Goal: Information Seeking & Learning: Learn about a topic

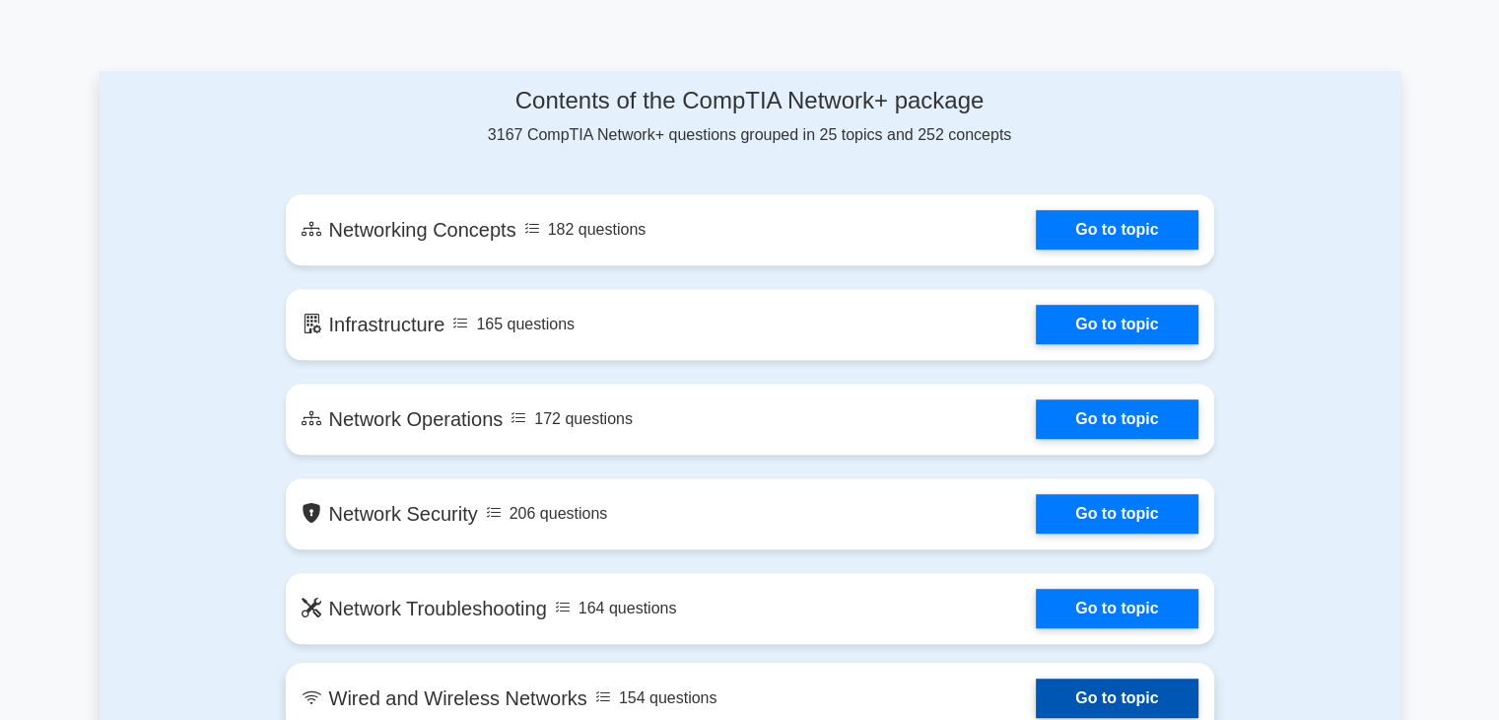
scroll to position [986, 0]
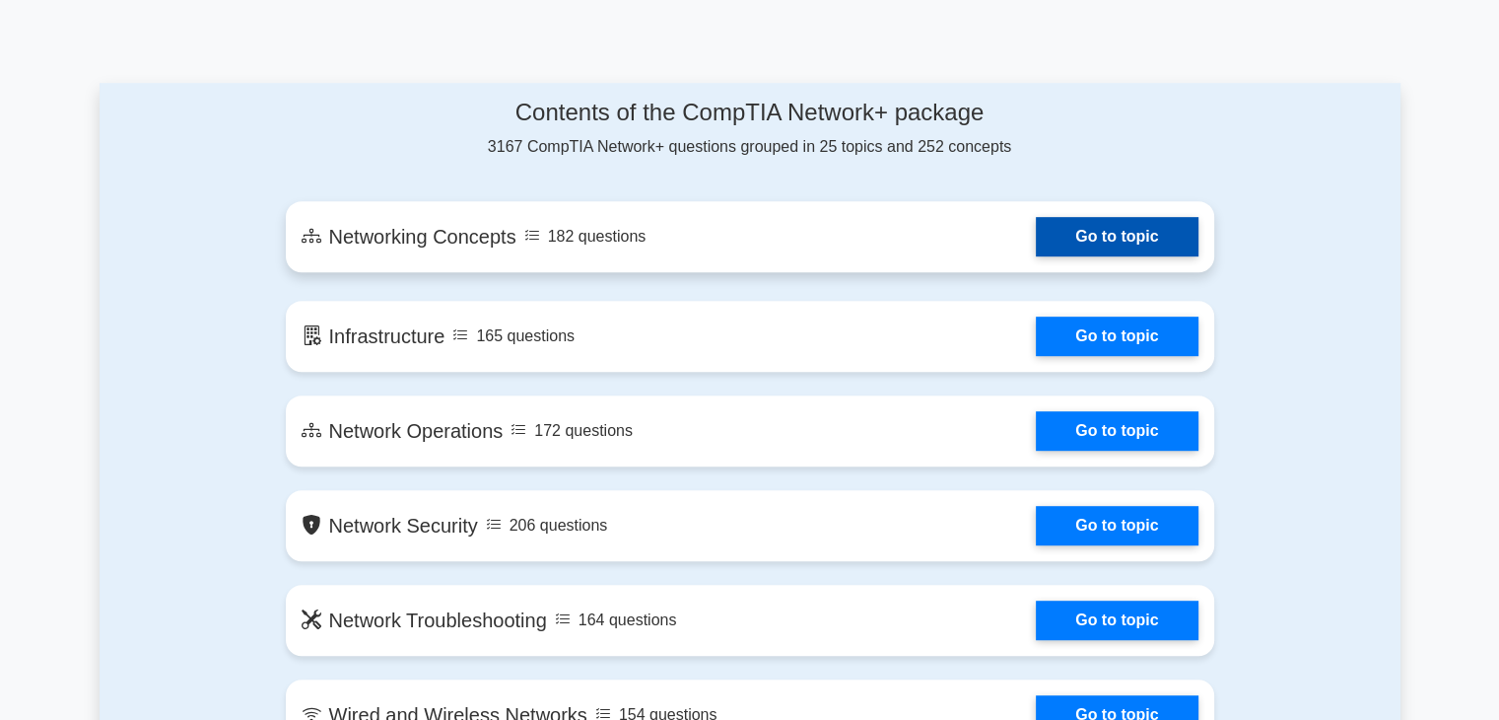
click at [1114, 230] on link "Go to topic" at bounding box center [1117, 236] width 162 height 39
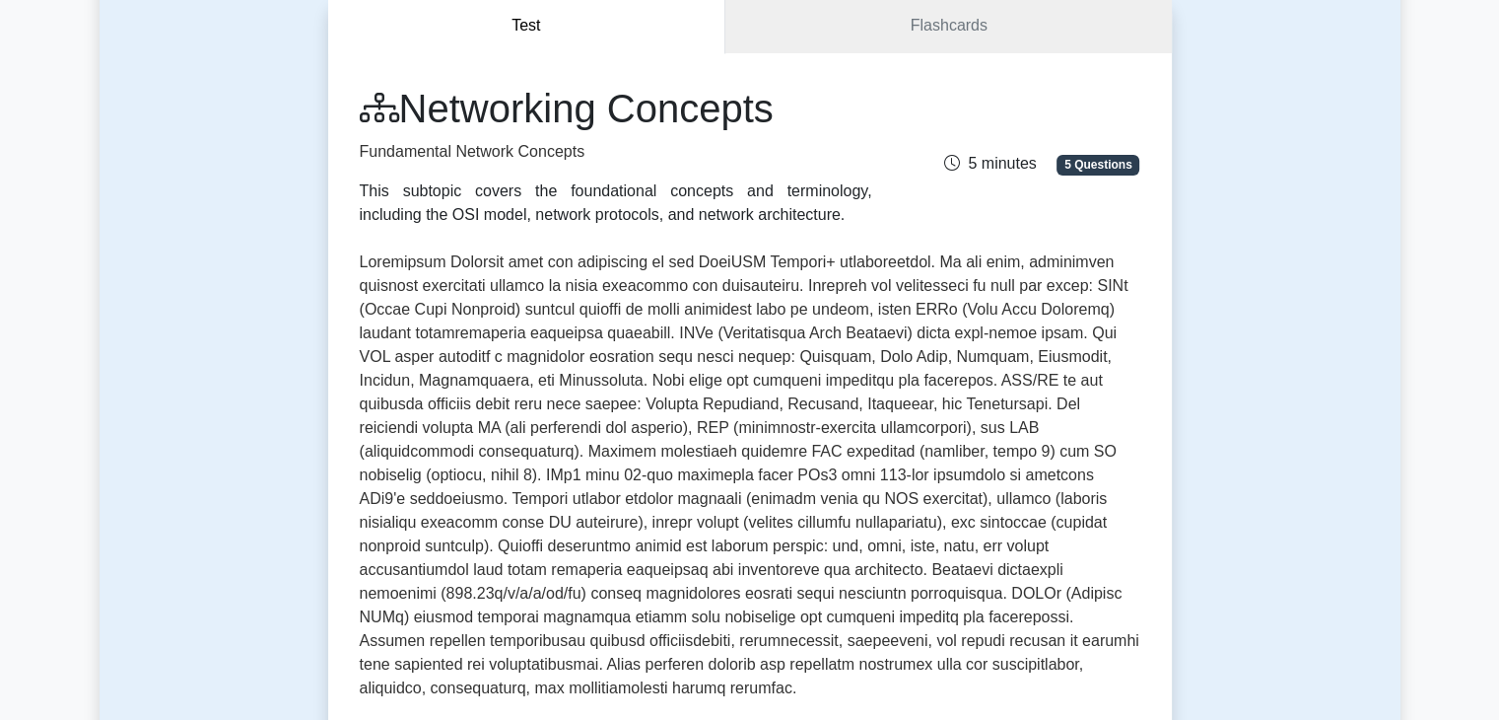
scroll to position [197, 0]
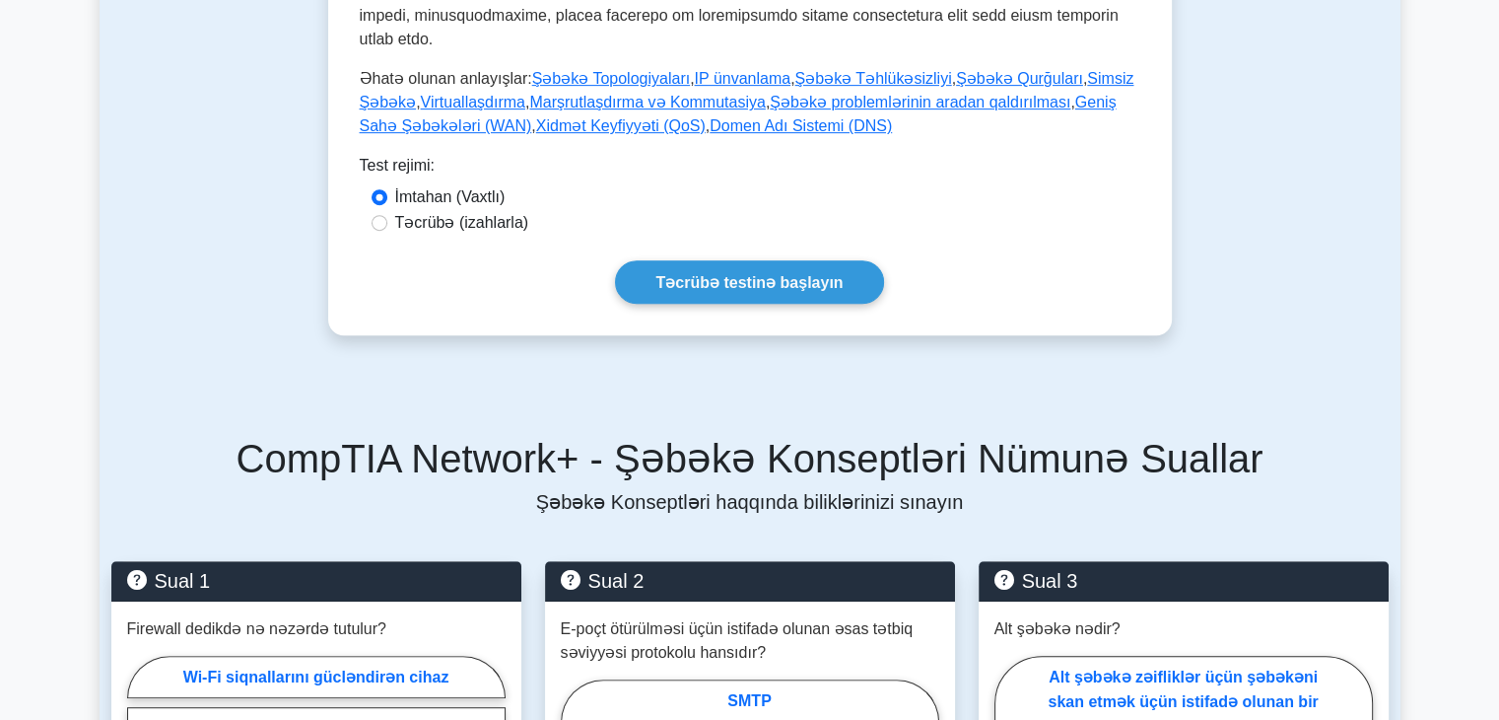
scroll to position [887, 0]
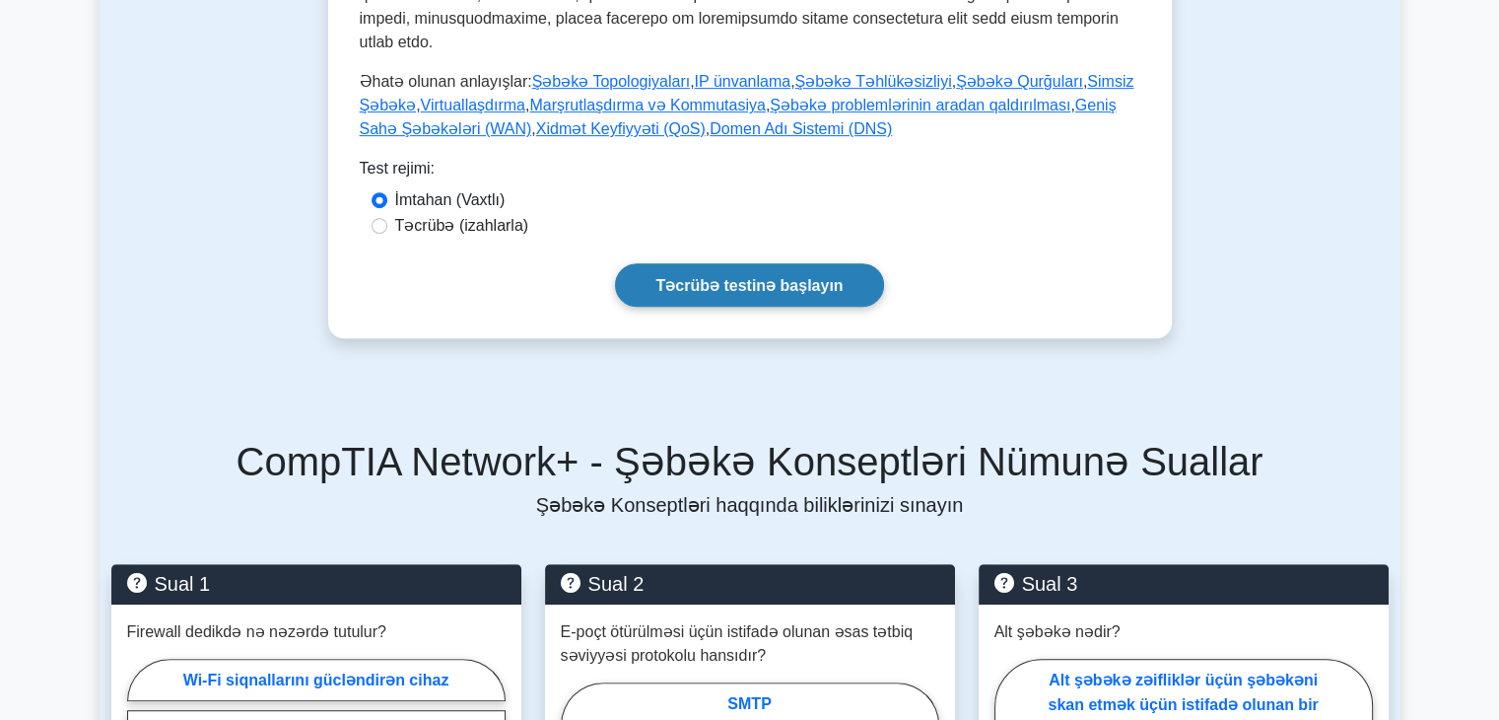
click at [755, 277] on font "Təcrübə testinə başlayın" at bounding box center [749, 285] width 187 height 17
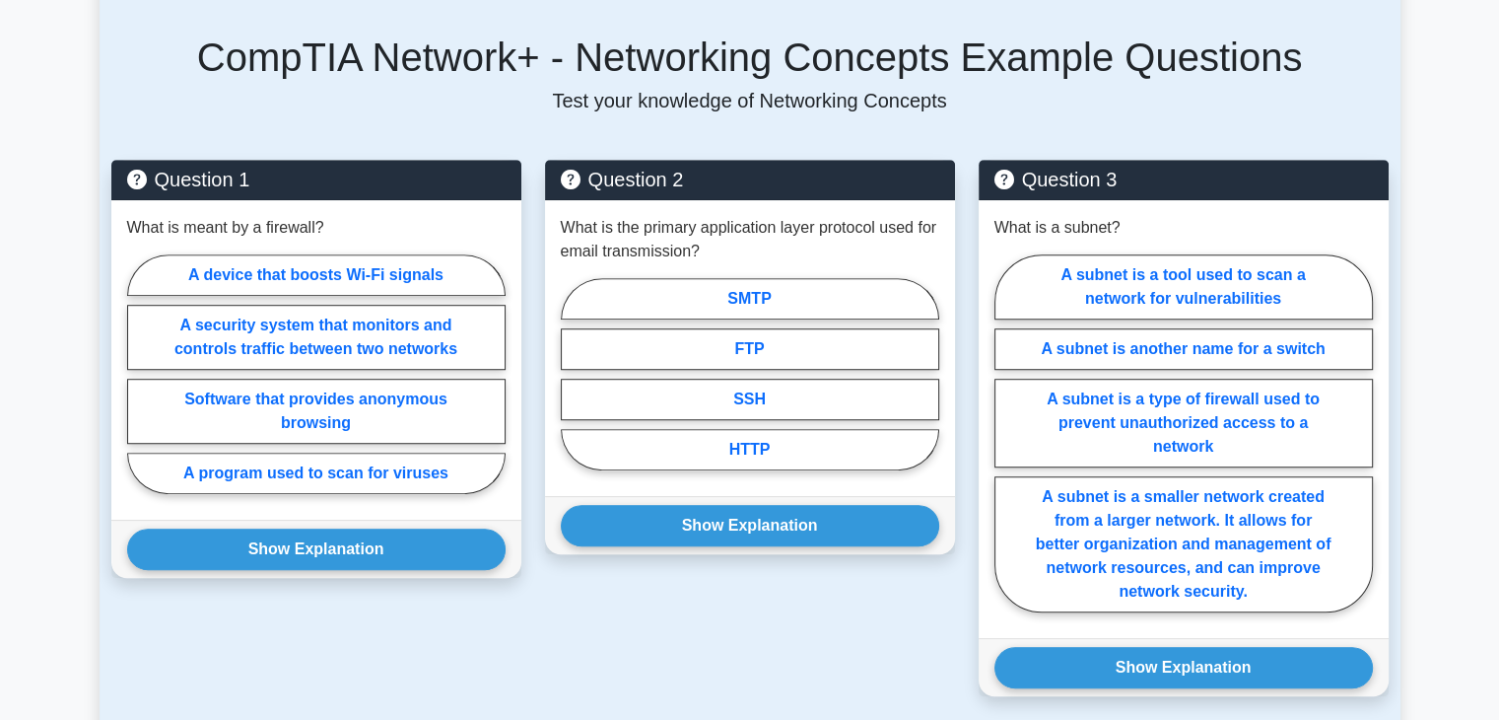
scroll to position [1282, 0]
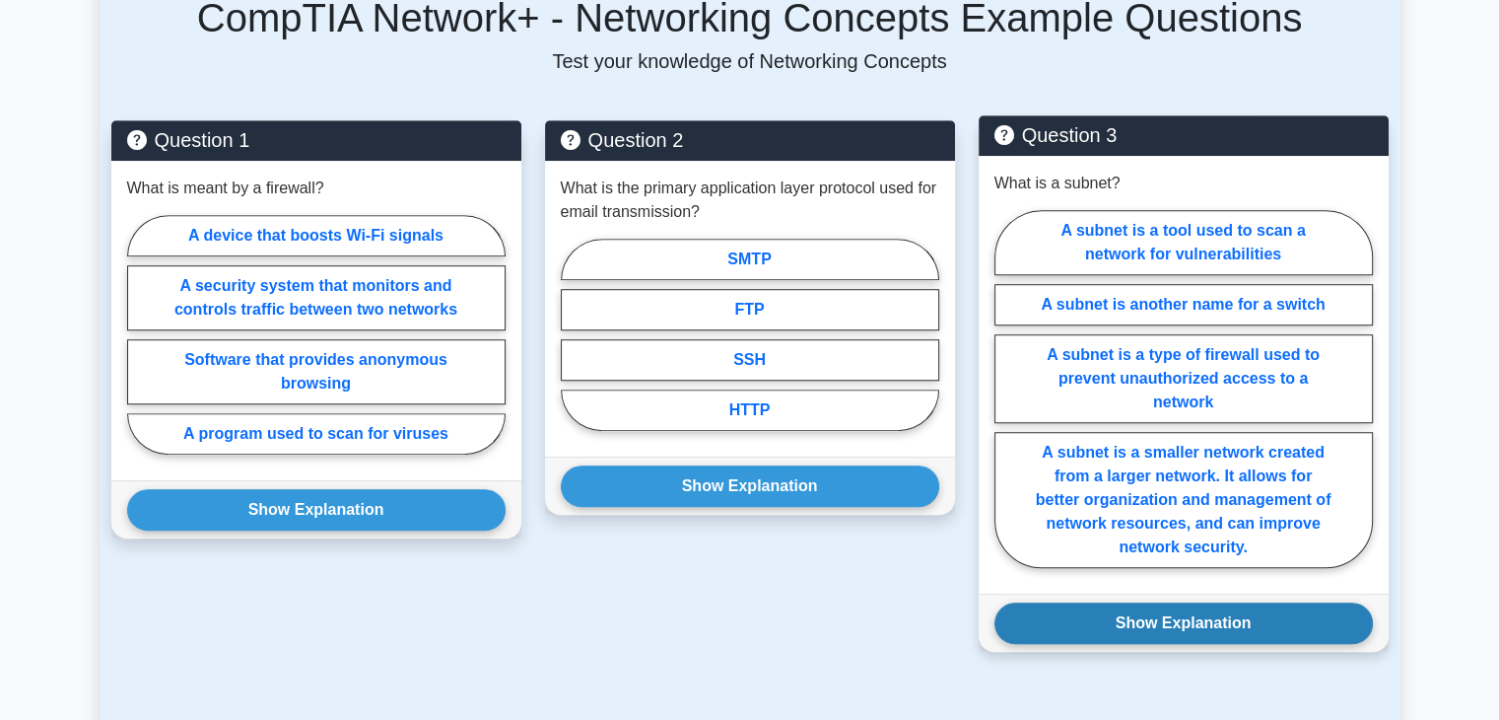
click at [1212, 602] on button "Show Explanation" at bounding box center [1184, 622] width 379 height 41
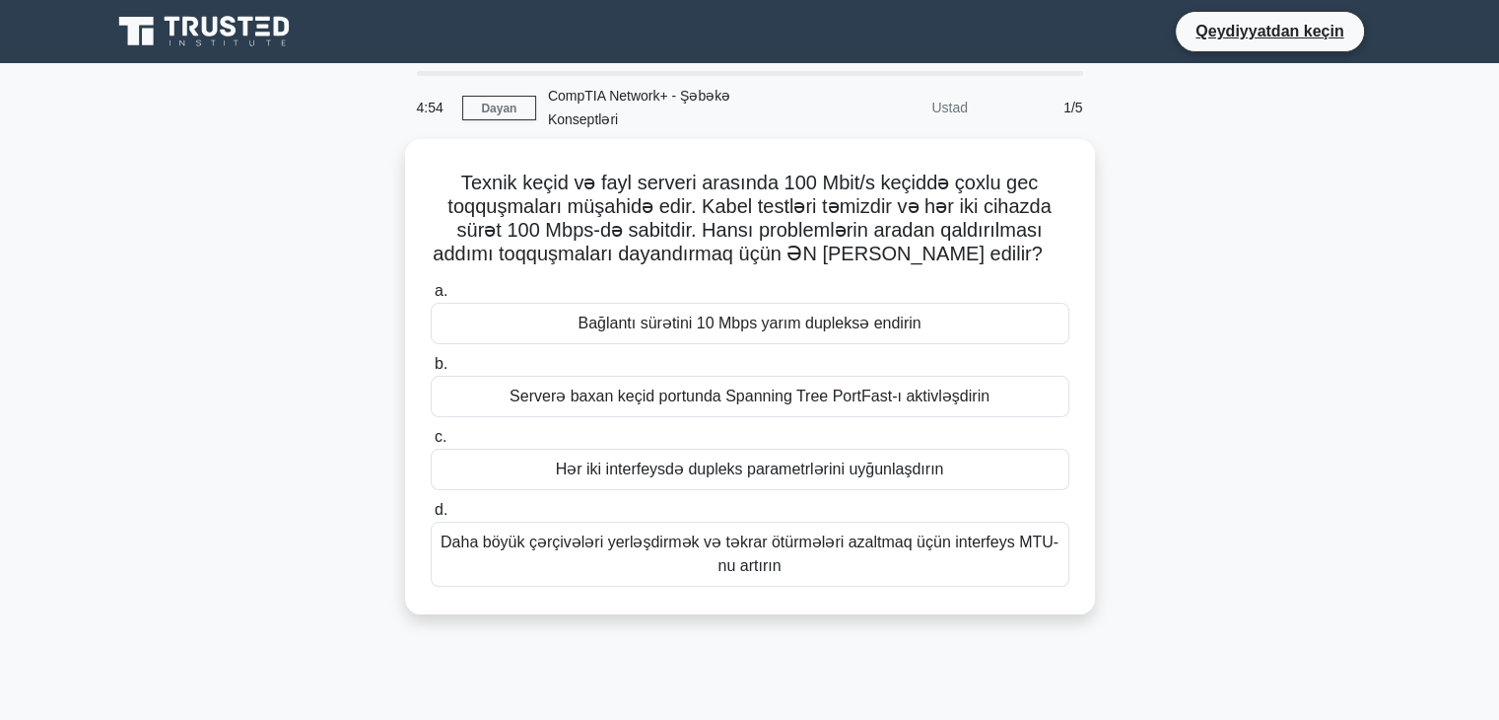
click at [1160, 294] on div "Texnik keçid və fayl serveri arasında 100 Mbit/s keçiddə çoxlu gec toqquşmaları…" at bounding box center [750, 388] width 1301 height 499
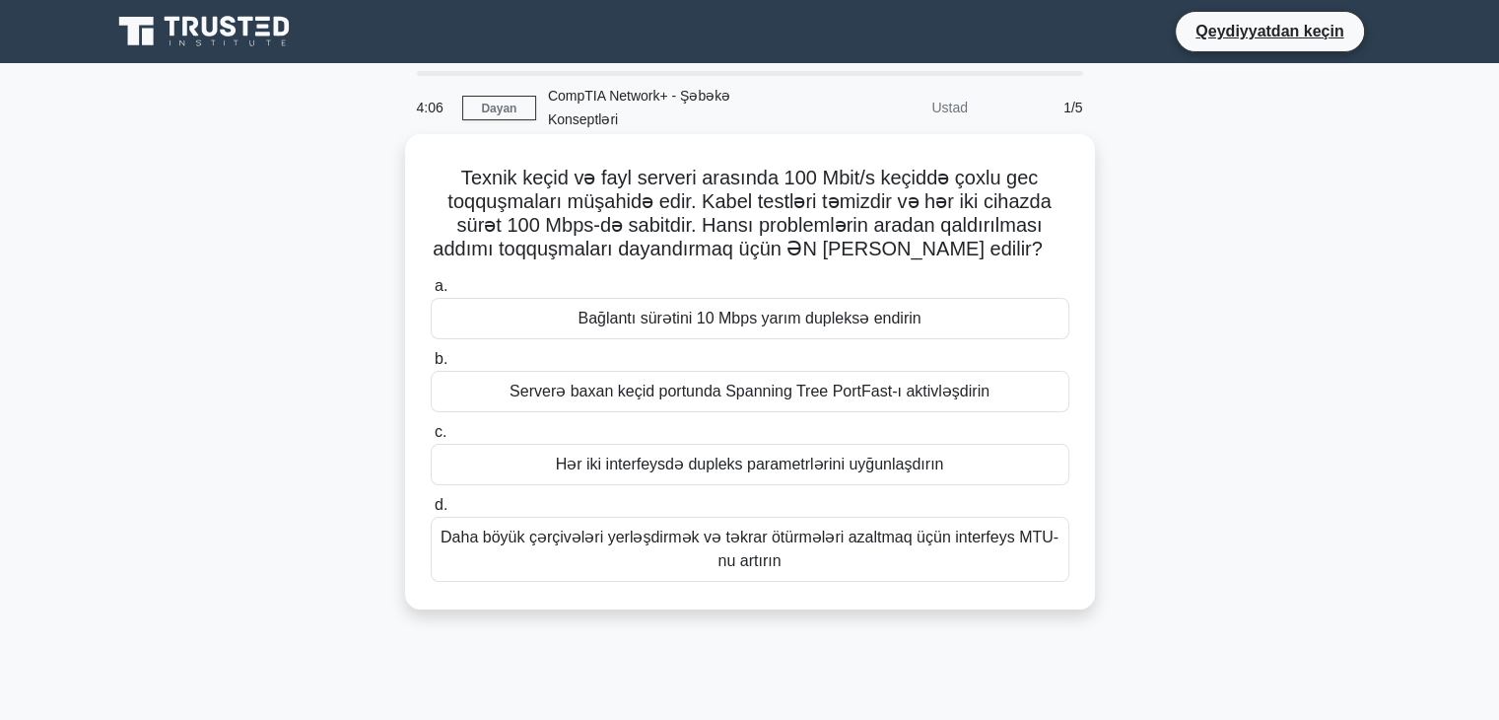
click at [865, 540] on font "Daha böyük çərçivələri yerləşdirmək və təkrar ötürmələri azaltmaq üçün interfey…" at bounding box center [750, 548] width 618 height 40
click at [431, 512] on input "d. Daha böyük çərçivələri yerləşdirmək və təkrar ötürmələri azaltmaq üçün inter…" at bounding box center [431, 505] width 0 height 13
